Goal: Task Accomplishment & Management: Manage account settings

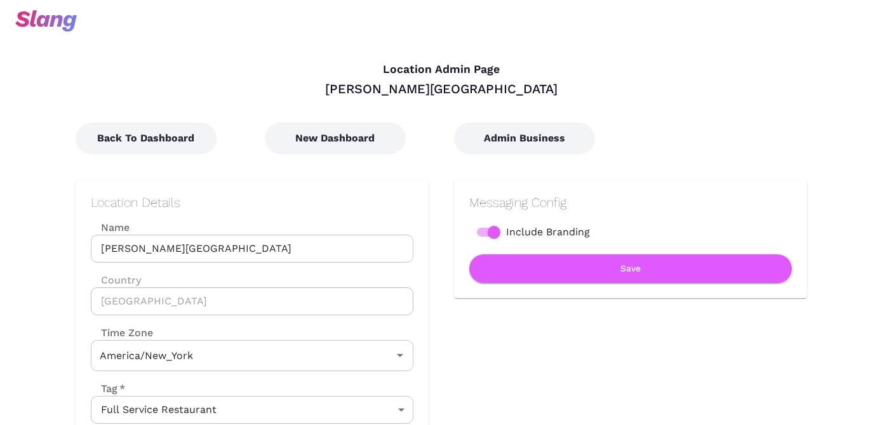
type input "Eastern Time"
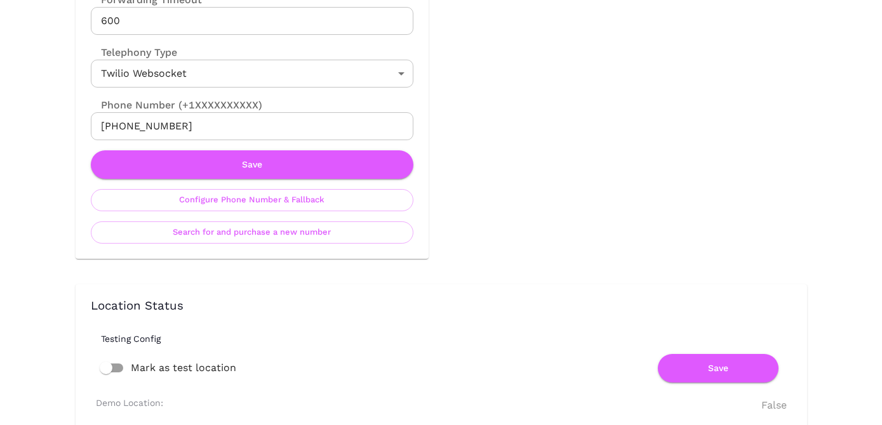
scroll to position [644, 0]
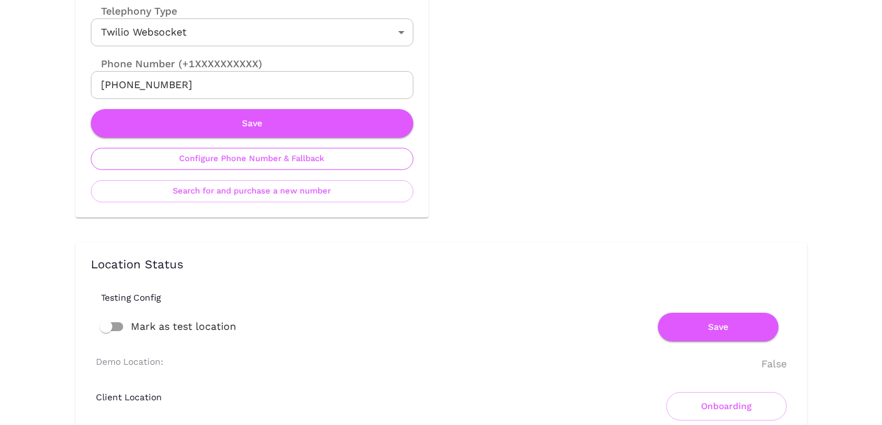
click at [353, 155] on button "Configure Phone Number & Fallback" at bounding box center [252, 159] width 322 height 22
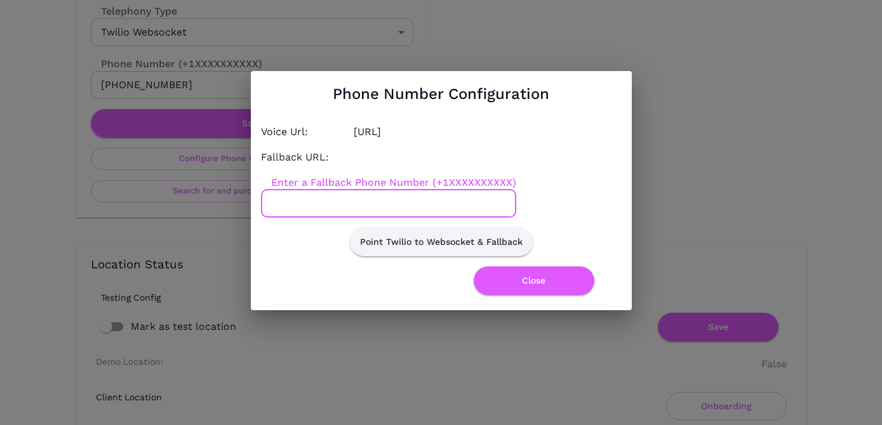
click at [349, 193] on input "Enter a Fallback Phone Number (+1XXXXXXXXXX)" at bounding box center [388, 204] width 255 height 28
paste input "4103397895"
click at [272, 205] on input "4103397895" at bounding box center [388, 204] width 255 height 28
type input "[PHONE_NUMBER]"
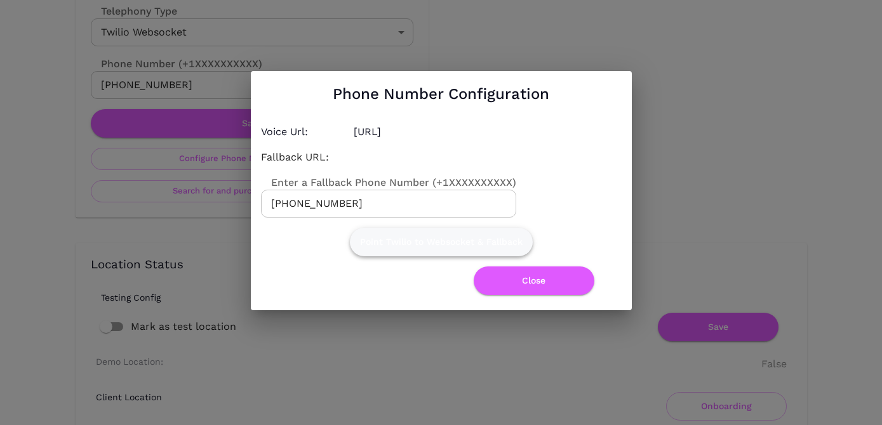
click at [418, 246] on button "Point Twilio to Websocket & Fallback" at bounding box center [441, 242] width 183 height 29
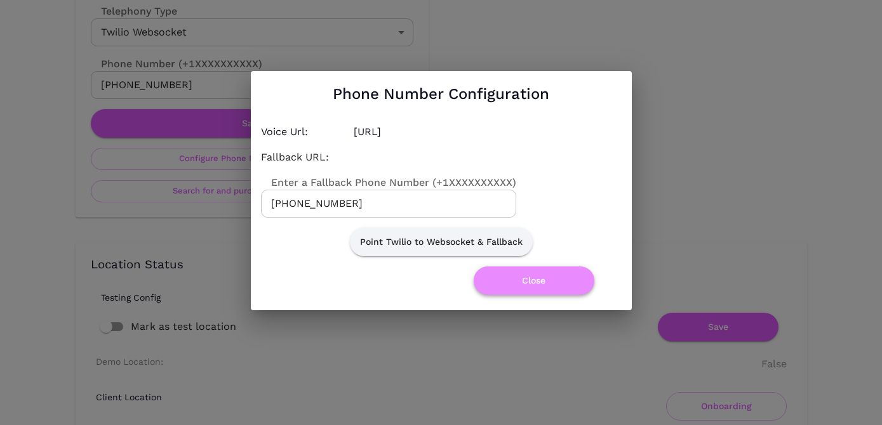
click at [517, 294] on button "Close" at bounding box center [533, 281] width 121 height 29
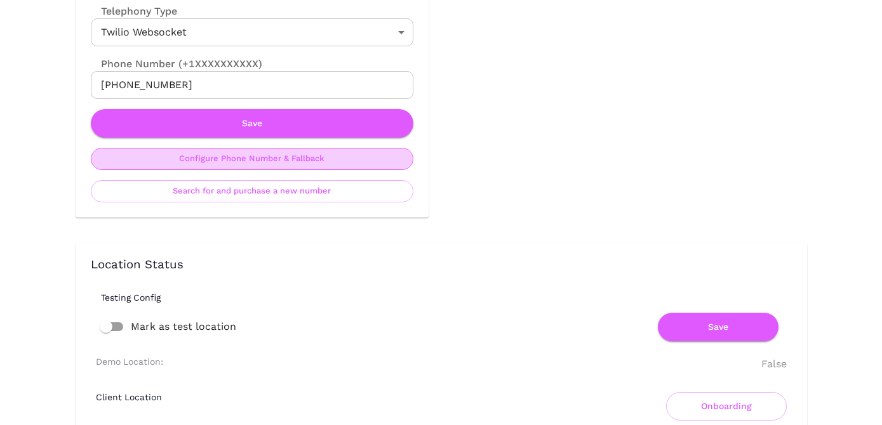
click at [327, 162] on button "Configure Phone Number & Fallback" at bounding box center [252, 159] width 322 height 22
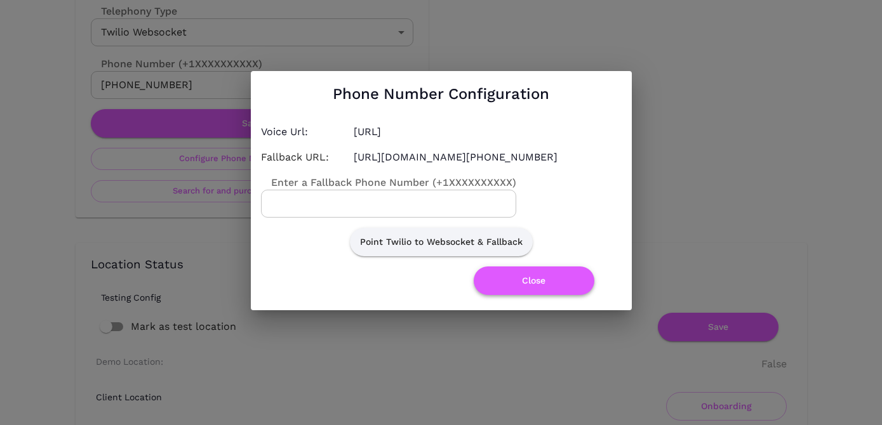
click at [514, 284] on button "Close" at bounding box center [533, 281] width 121 height 29
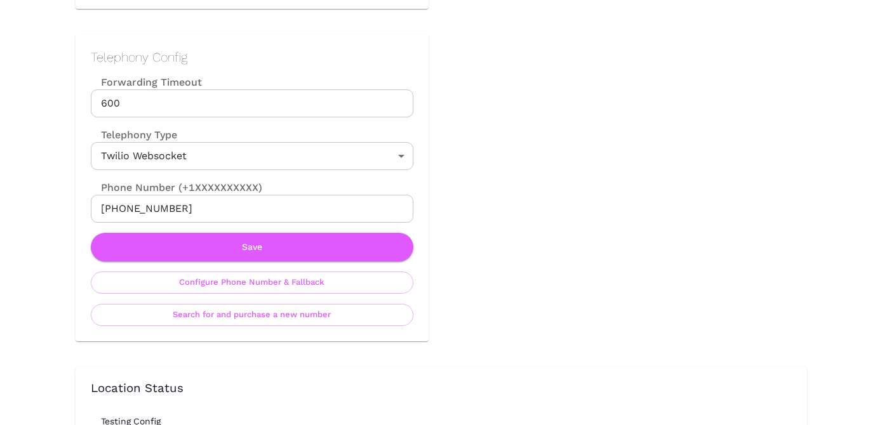
scroll to position [524, 0]
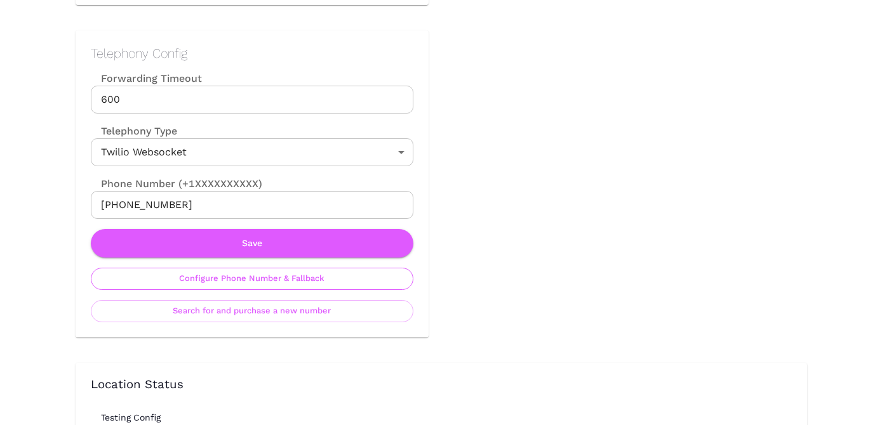
click at [319, 282] on button "Configure Phone Number & Fallback" at bounding box center [252, 279] width 322 height 22
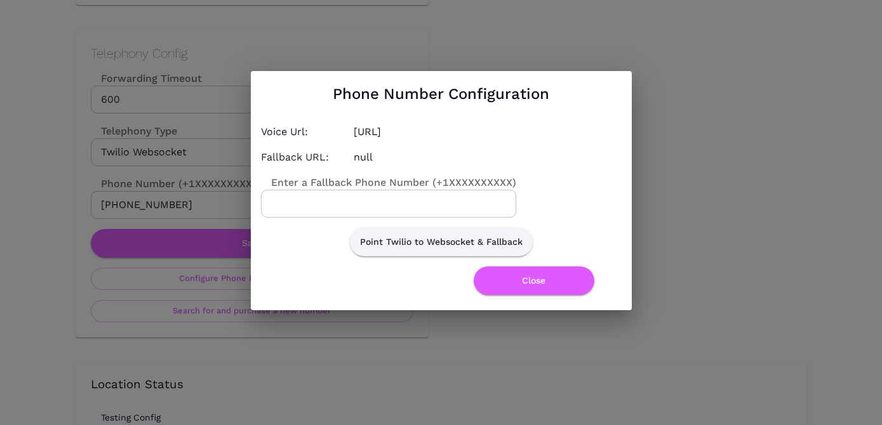
click at [385, 201] on input "Enter a Fallback Phone Number (+1XXXXXXXXXX)" at bounding box center [388, 204] width 255 height 28
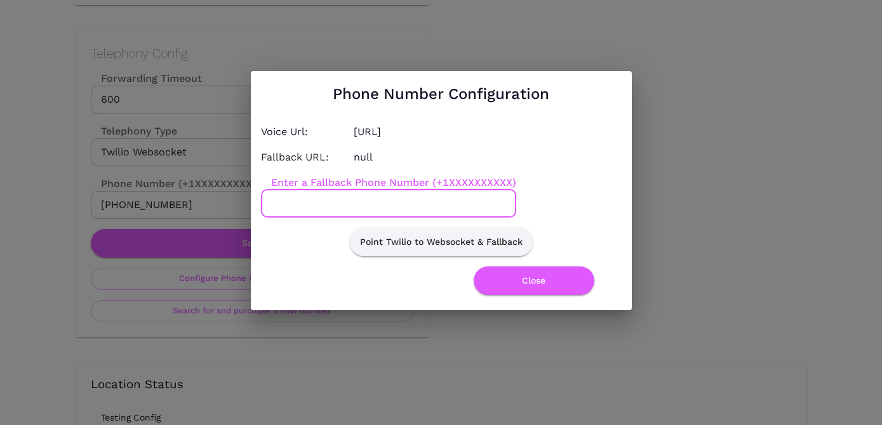
paste input "6167763353"
click at [272, 205] on input "6167763353" at bounding box center [388, 204] width 255 height 28
type input "+16167763353"
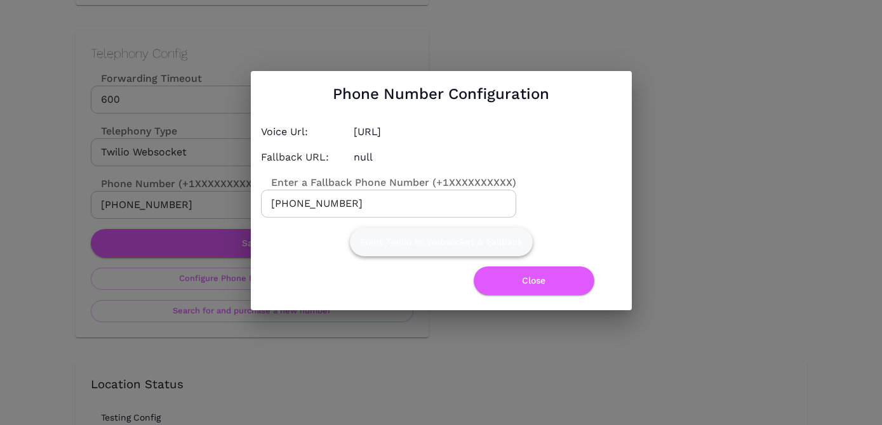
click at [399, 241] on button "Point Twilio to Websocket & Fallback" at bounding box center [441, 242] width 183 height 29
click at [505, 274] on button "Close" at bounding box center [533, 281] width 121 height 29
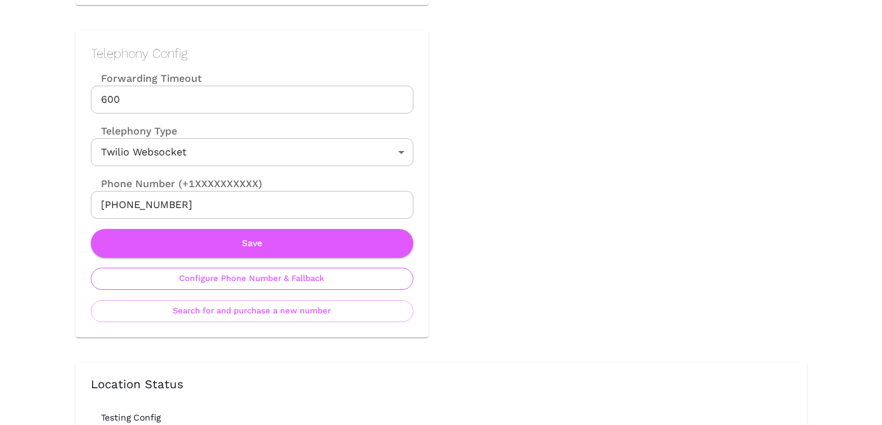
click at [369, 281] on button "Configure Phone Number & Fallback" at bounding box center [252, 279] width 322 height 22
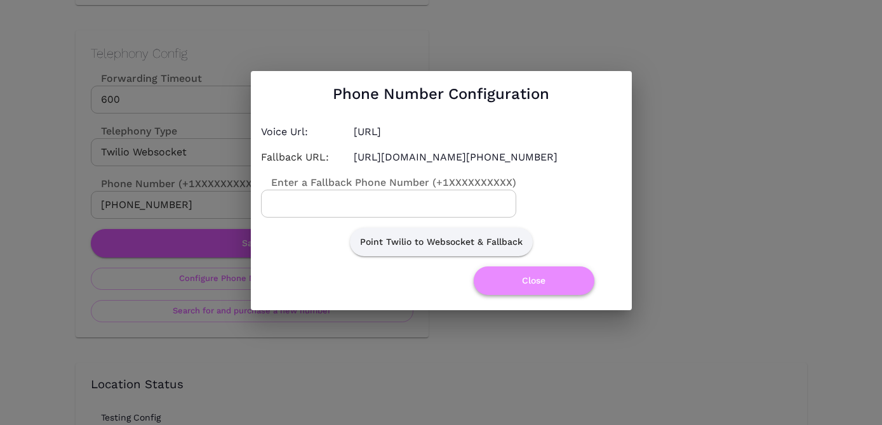
click at [511, 279] on button "Close" at bounding box center [533, 281] width 121 height 29
